Goal: Task Accomplishment & Management: Use online tool/utility

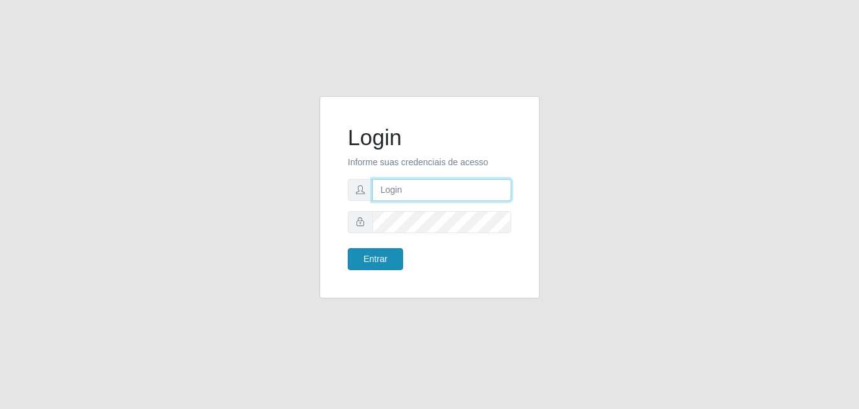
type input "[EMAIL_ADDRESS][DOMAIN_NAME]"
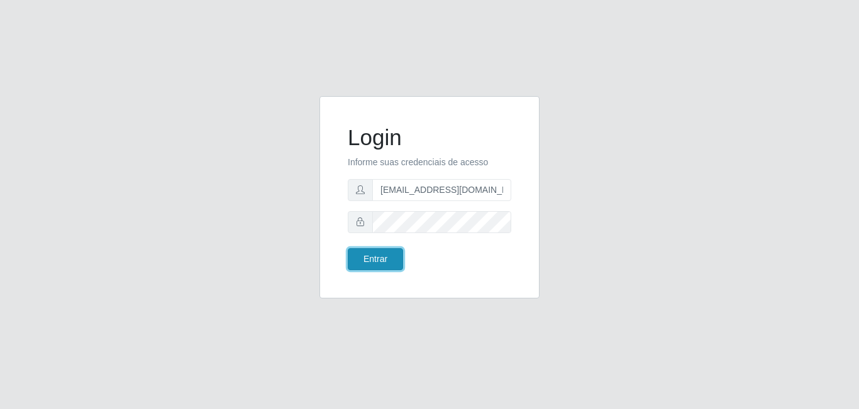
click at [362, 258] on button "Entrar" at bounding box center [375, 259] width 55 height 22
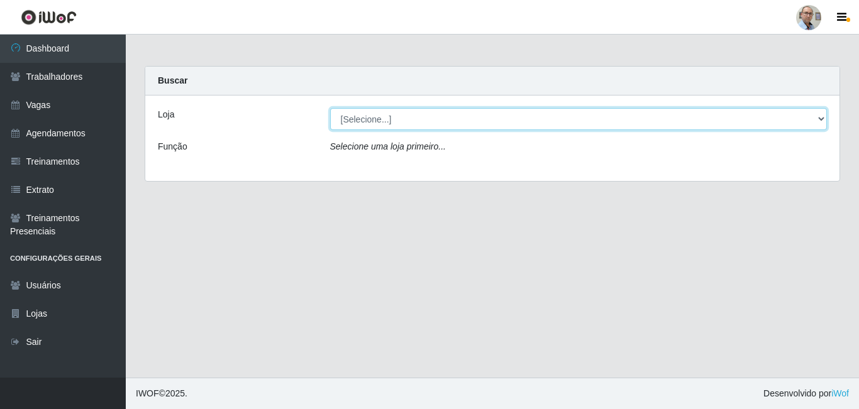
click at [439, 129] on select "[Selecione...] Mar Vermelho - Loja 04" at bounding box center [578, 119] width 497 height 22
select select "251"
click at [330, 108] on select "[Selecione...] Mar Vermelho - Loja 04" at bounding box center [578, 119] width 497 height 22
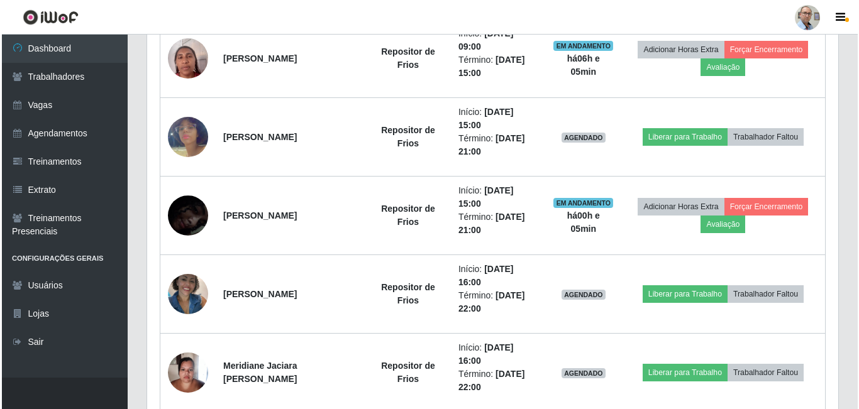
scroll to position [548, 0]
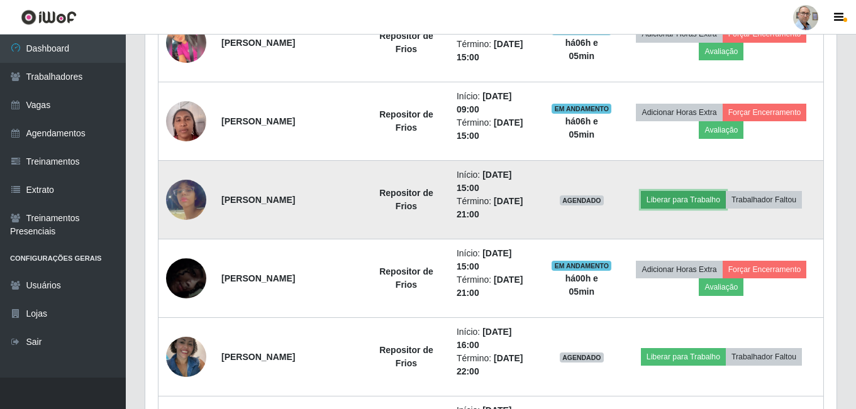
click at [657, 197] on button "Liberar para Trabalho" at bounding box center [683, 200] width 85 height 18
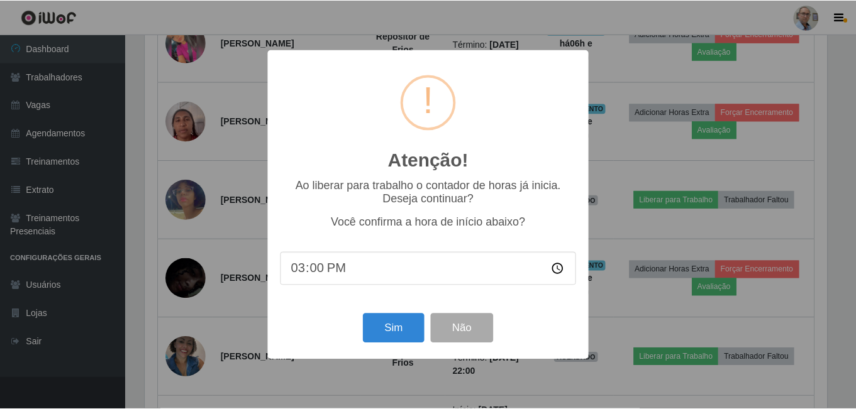
scroll to position [261, 685]
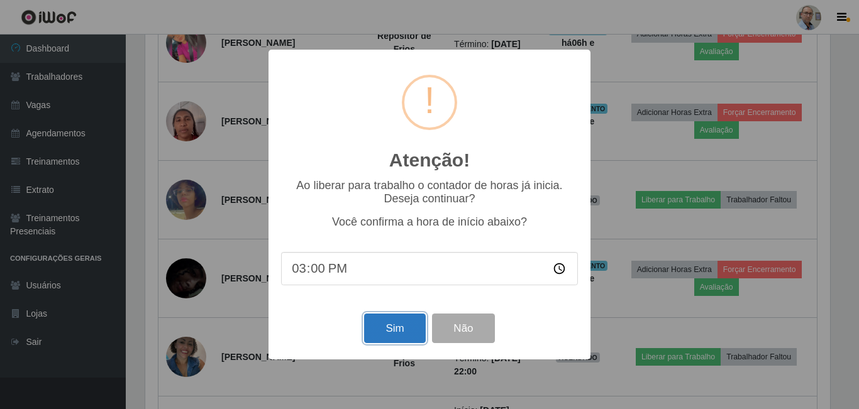
click at [390, 337] on button "Sim" at bounding box center [394, 329] width 61 height 30
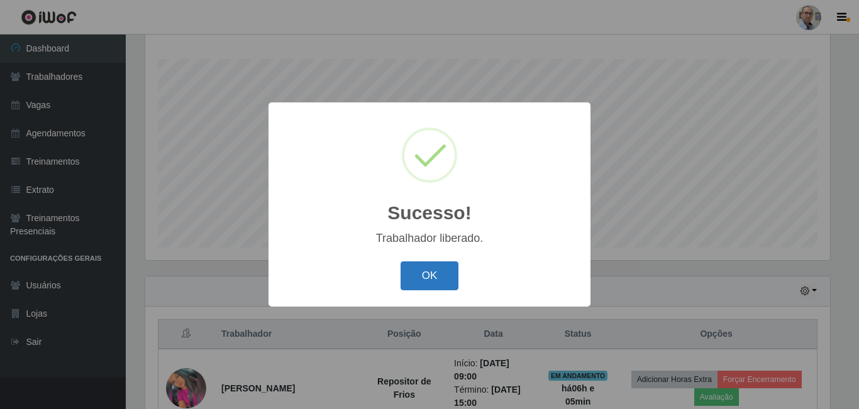
click at [443, 269] on button "OK" at bounding box center [429, 277] width 58 height 30
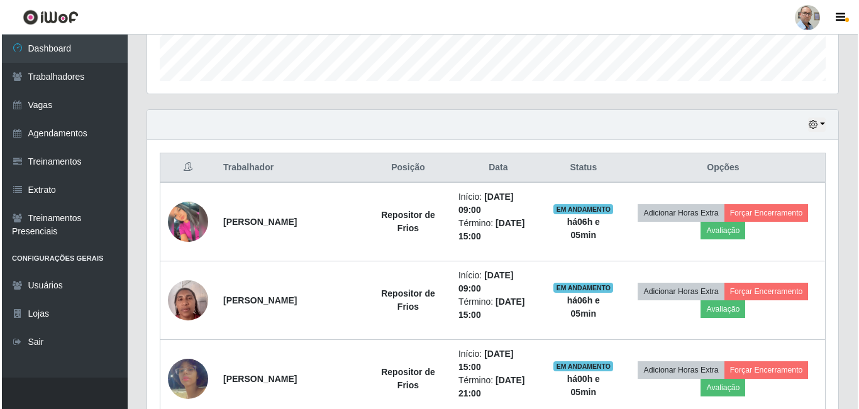
scroll to position [390, 0]
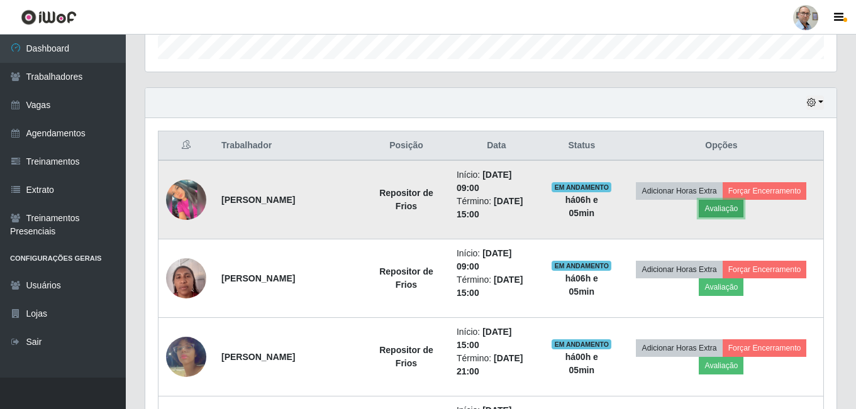
click at [723, 210] on button "Avaliação" at bounding box center [720, 209] width 45 height 18
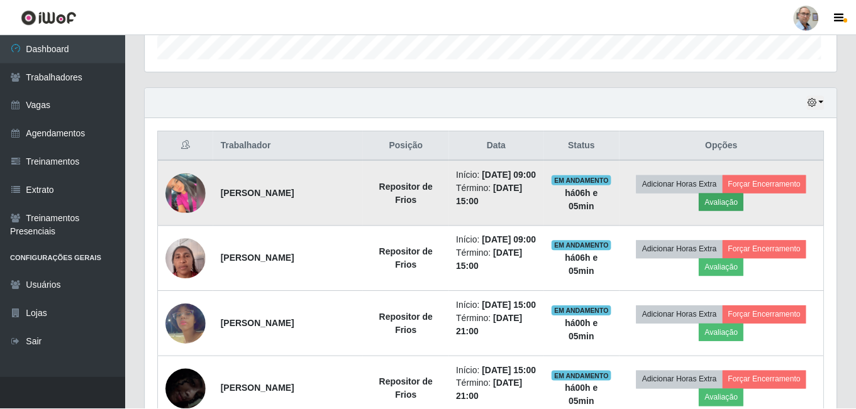
scroll to position [261, 685]
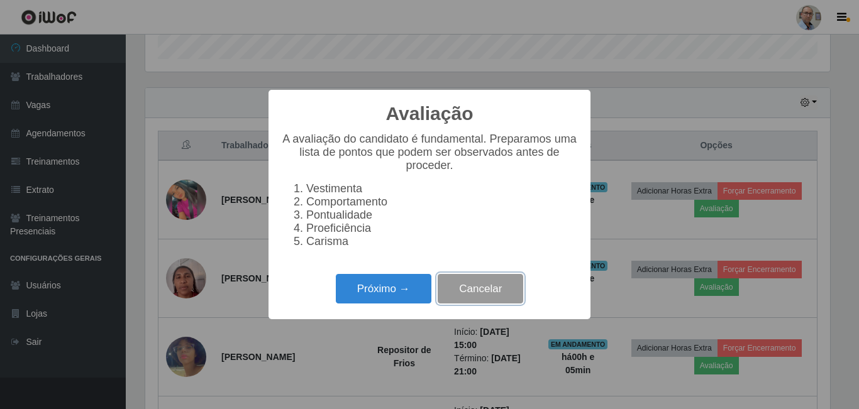
click at [511, 300] on button "Cancelar" at bounding box center [480, 289] width 85 height 30
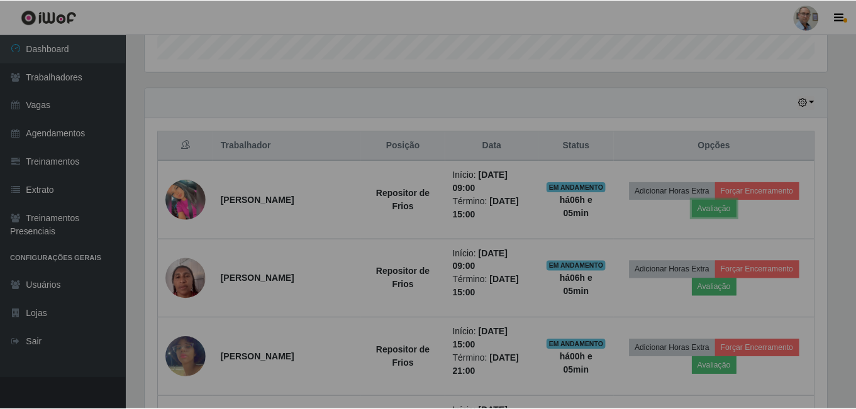
scroll to position [261, 691]
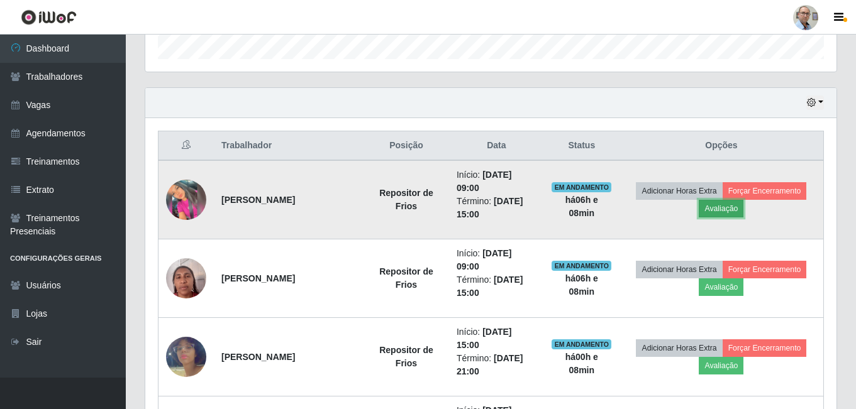
click at [720, 209] on button "Avaliação" at bounding box center [720, 209] width 45 height 18
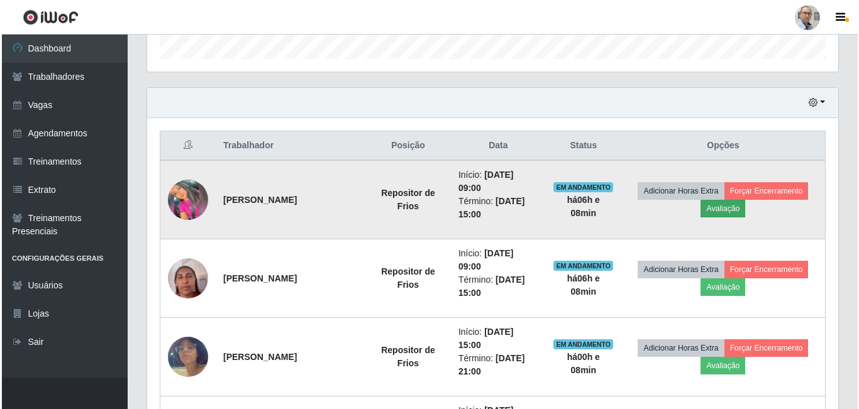
scroll to position [261, 685]
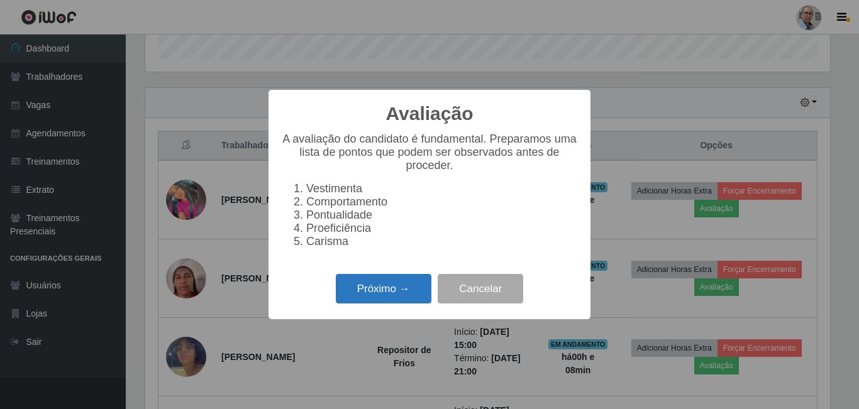
click at [375, 294] on button "Próximo →" at bounding box center [384, 289] width 96 height 30
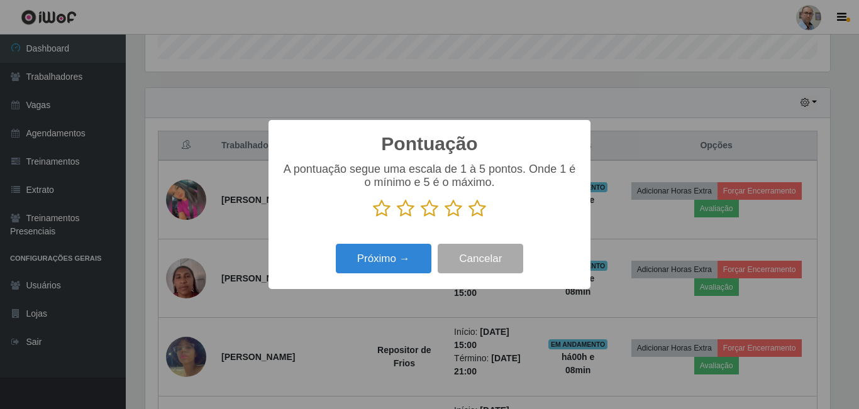
click at [472, 212] on icon at bounding box center [477, 208] width 18 height 19
click at [468, 218] on input "radio" at bounding box center [468, 218] width 0 height 0
click at [380, 240] on div "Pontuação × A pontuação segue uma escala de 1 à 5 pontos. Onde 1 é o mínimo e 5…" at bounding box center [429, 204] width 322 height 169
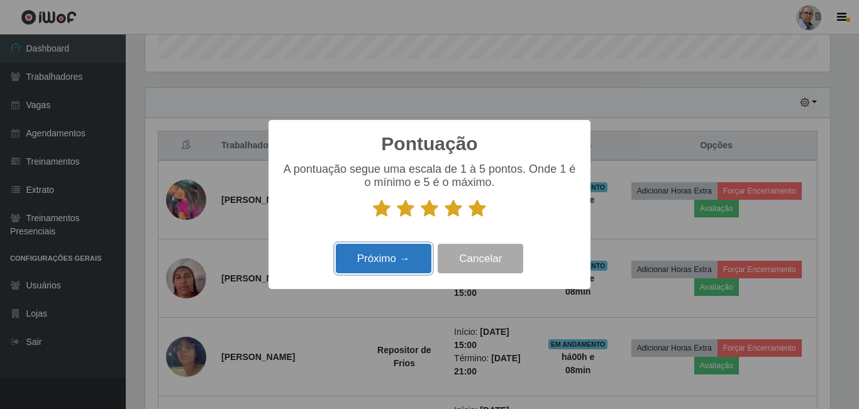
click at [385, 259] on button "Próximo →" at bounding box center [384, 259] width 96 height 30
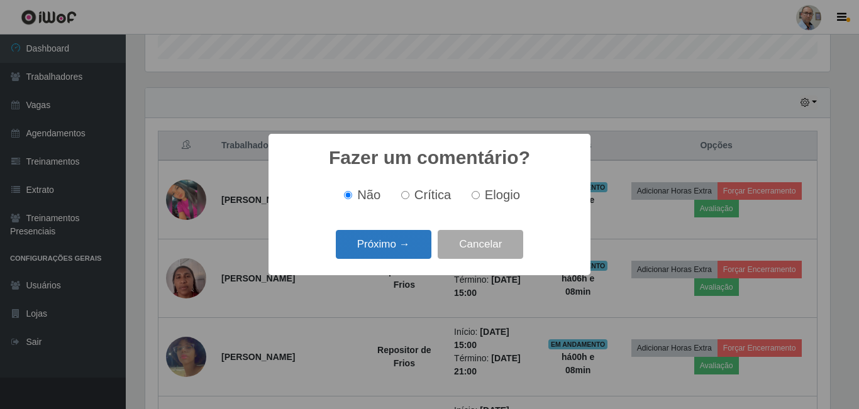
click at [395, 241] on button "Próximo →" at bounding box center [384, 245] width 96 height 30
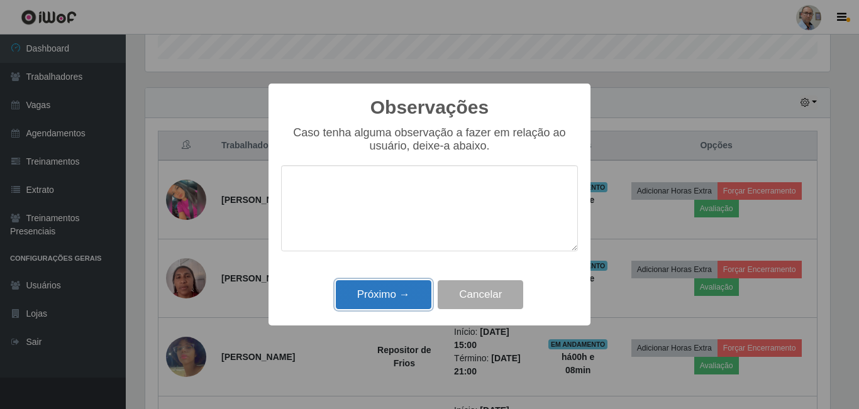
click at [378, 301] on button "Próximo →" at bounding box center [384, 295] width 96 height 30
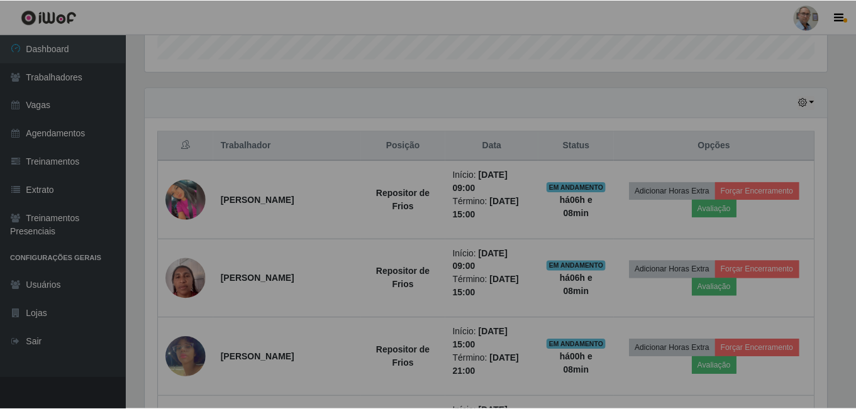
scroll to position [261, 691]
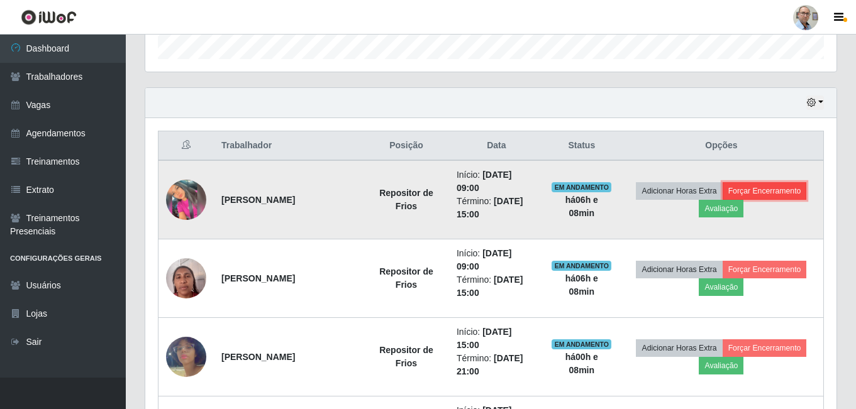
click at [756, 190] on button "Forçar Encerramento" at bounding box center [764, 191] width 84 height 18
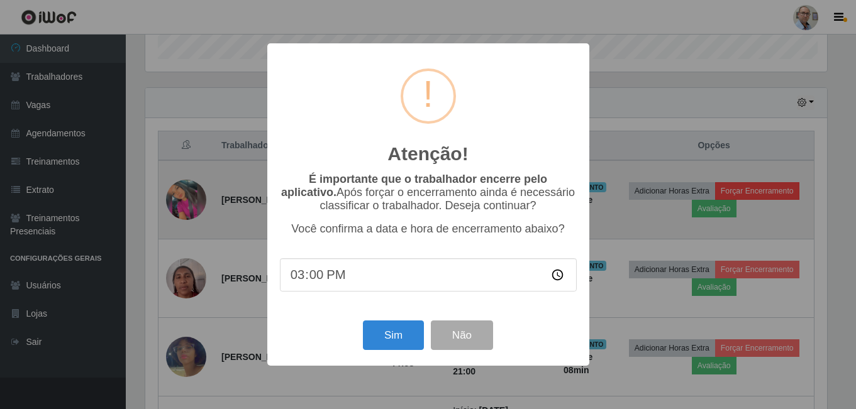
scroll to position [261, 685]
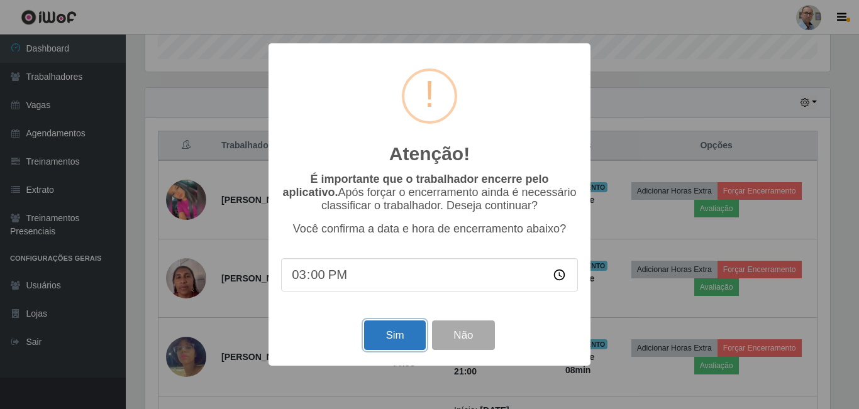
click at [387, 346] on button "Sim" at bounding box center [394, 336] width 61 height 30
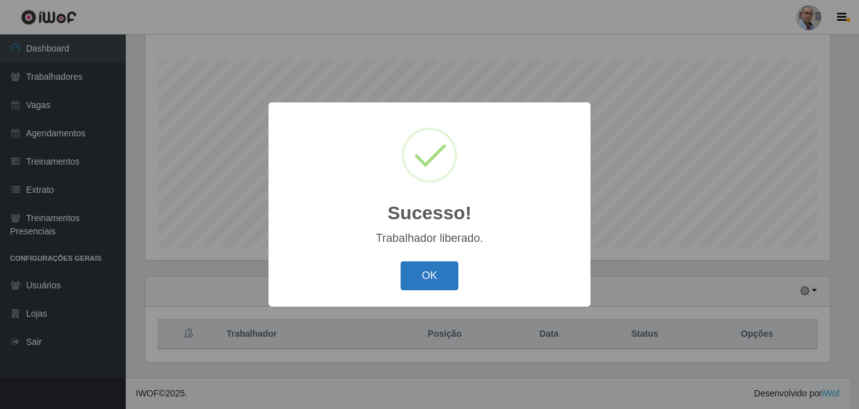
click at [434, 279] on button "OK" at bounding box center [429, 277] width 58 height 30
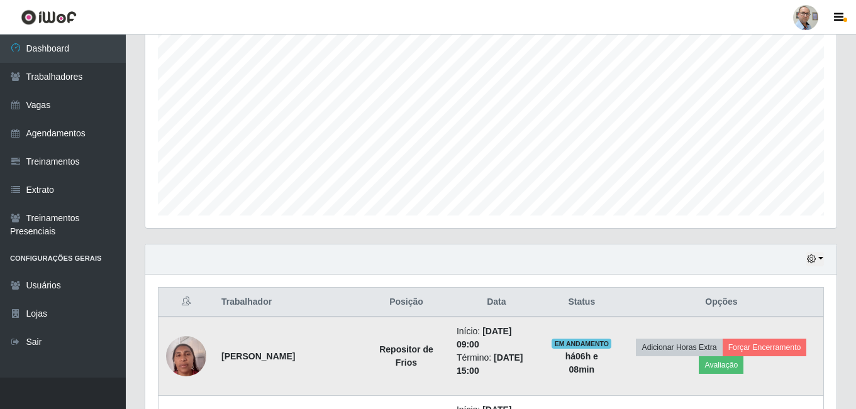
scroll to position [265, 0]
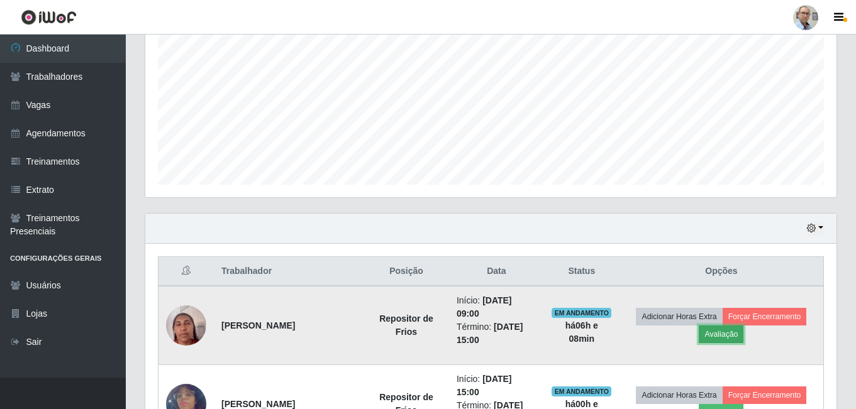
click at [711, 339] on button "Avaliação" at bounding box center [720, 335] width 45 height 18
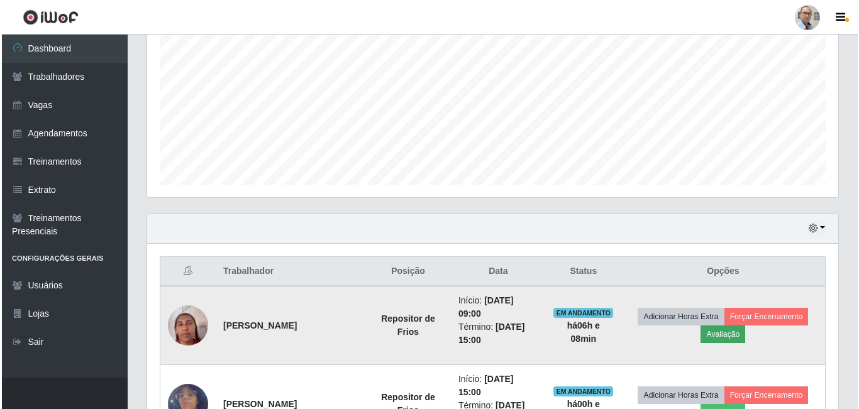
scroll to position [261, 685]
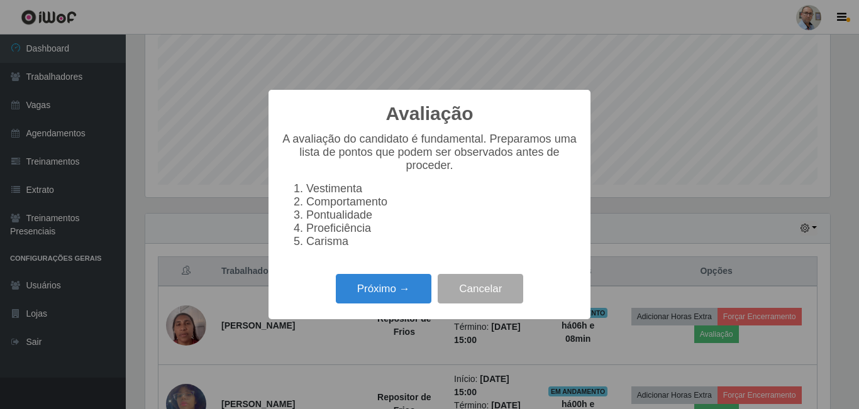
click at [385, 281] on div "Próximo → Cancelar" at bounding box center [429, 289] width 297 height 36
click at [396, 282] on button "Próximo →" at bounding box center [384, 289] width 96 height 30
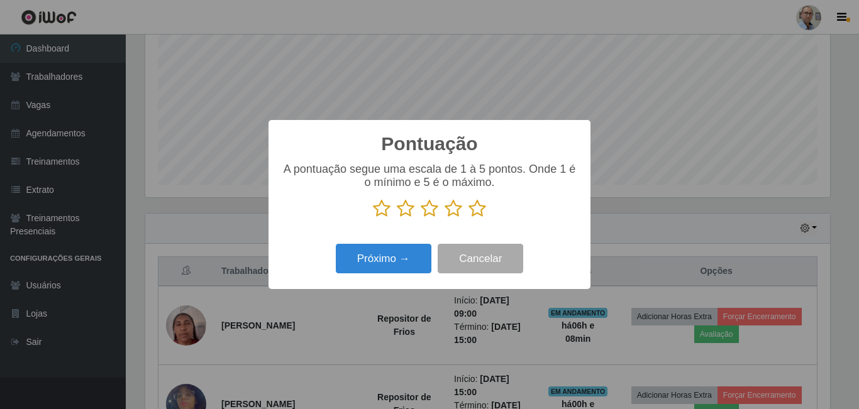
scroll to position [628355, 627931]
click at [481, 218] on icon at bounding box center [477, 208] width 18 height 19
click at [468, 218] on input "radio" at bounding box center [468, 218] width 0 height 0
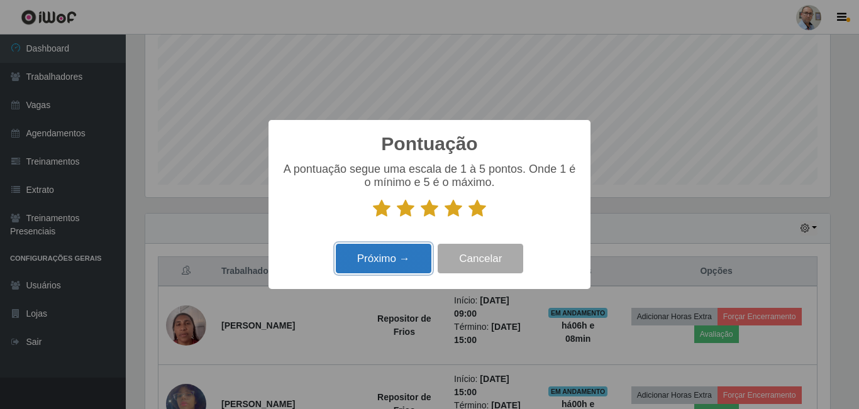
click at [355, 262] on button "Próximo →" at bounding box center [384, 259] width 96 height 30
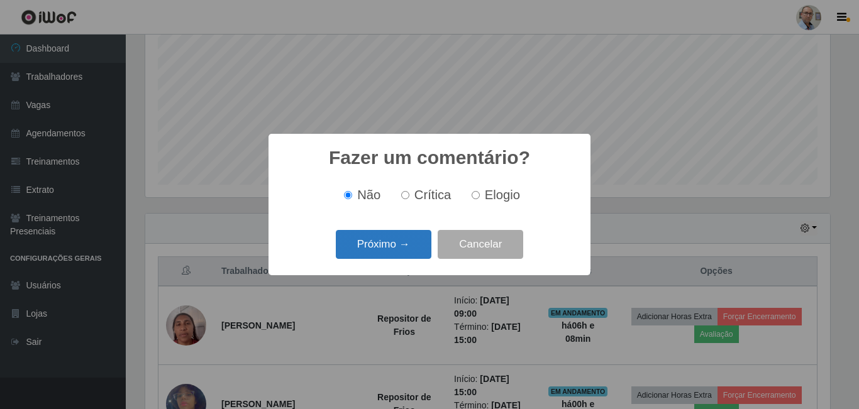
click at [377, 247] on button "Próximo →" at bounding box center [384, 245] width 96 height 30
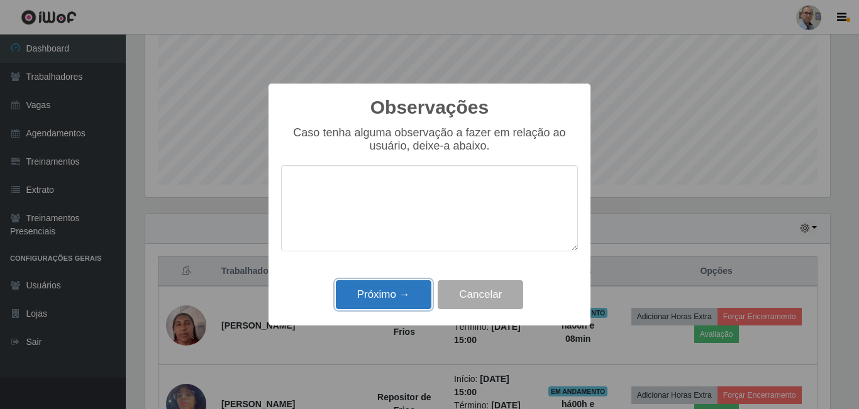
click at [385, 297] on button "Próximo →" at bounding box center [384, 295] width 96 height 30
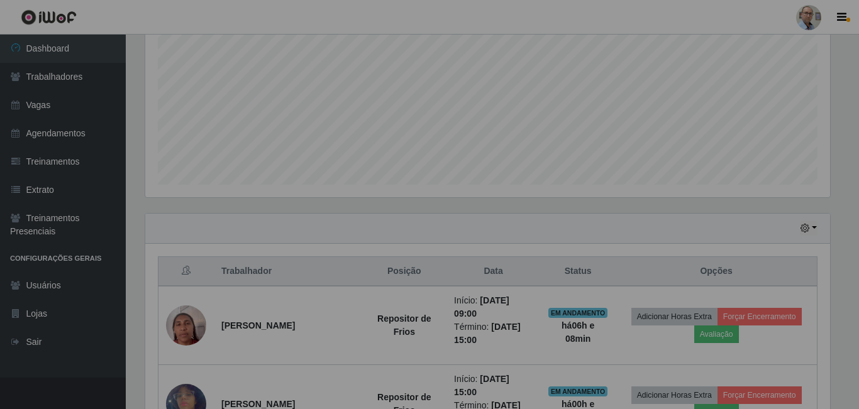
scroll to position [261, 691]
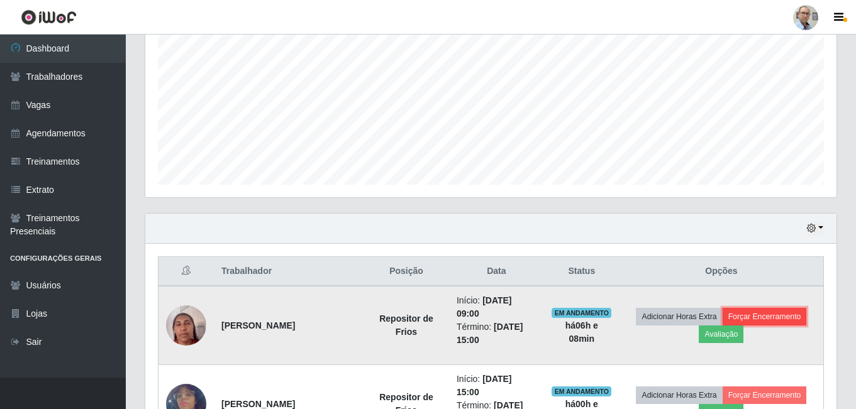
click at [781, 316] on button "Forçar Encerramento" at bounding box center [764, 317] width 84 height 18
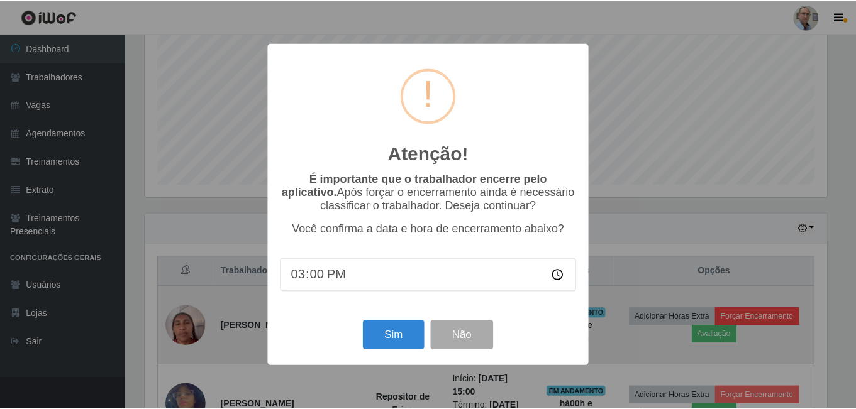
scroll to position [261, 685]
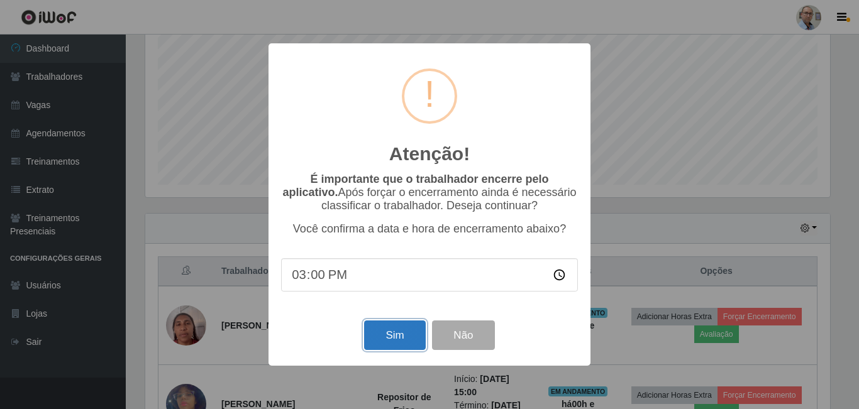
click at [385, 325] on button "Sim" at bounding box center [394, 336] width 61 height 30
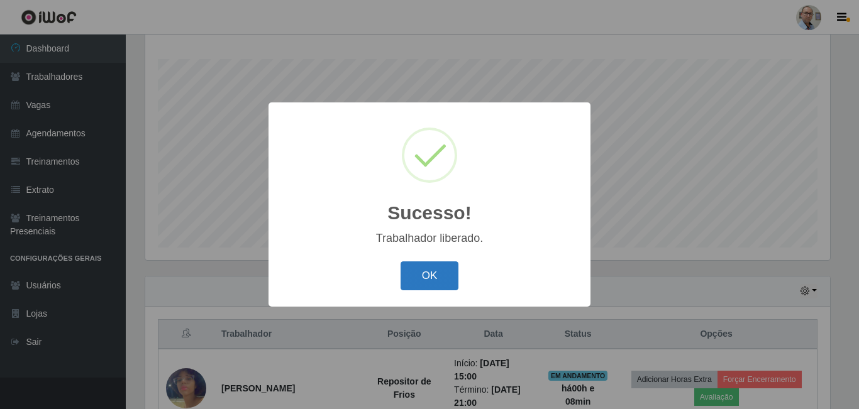
click at [421, 273] on button "OK" at bounding box center [429, 277] width 58 height 30
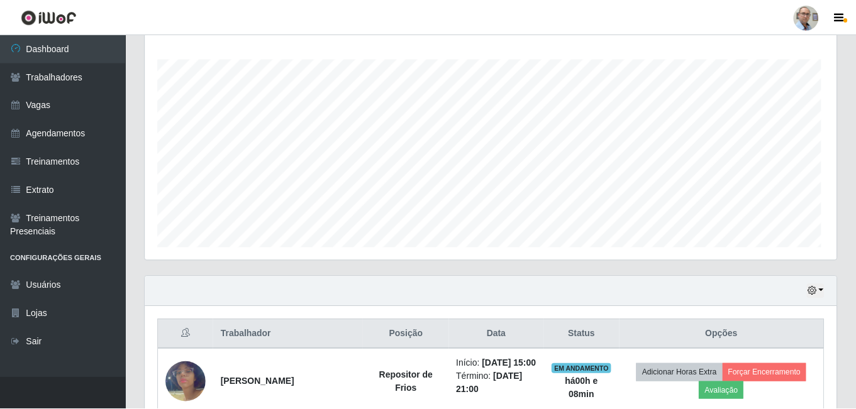
scroll to position [0, 0]
